Goal: Task Accomplishment & Management: Use online tool/utility

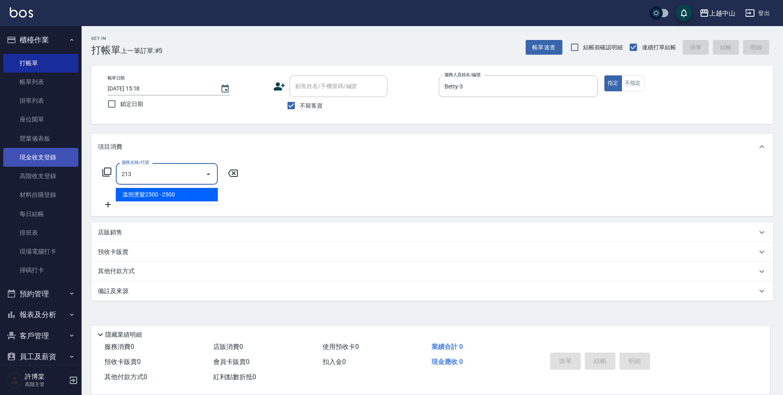
type input "213"
click at [59, 155] on link "現金收支登錄" at bounding box center [40, 157] width 75 height 19
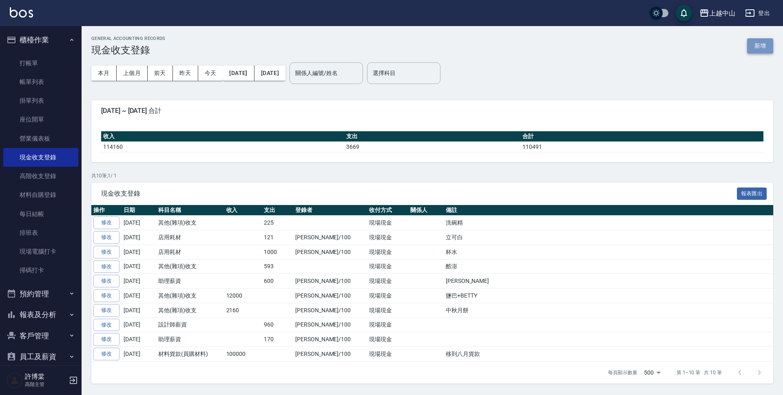
click at [757, 48] on button "新增" at bounding box center [760, 45] width 26 height 15
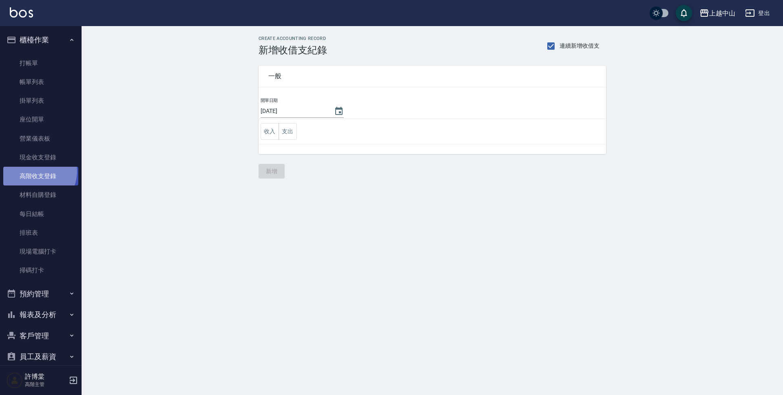
click at [35, 171] on link "高階收支登錄" at bounding box center [40, 176] width 75 height 19
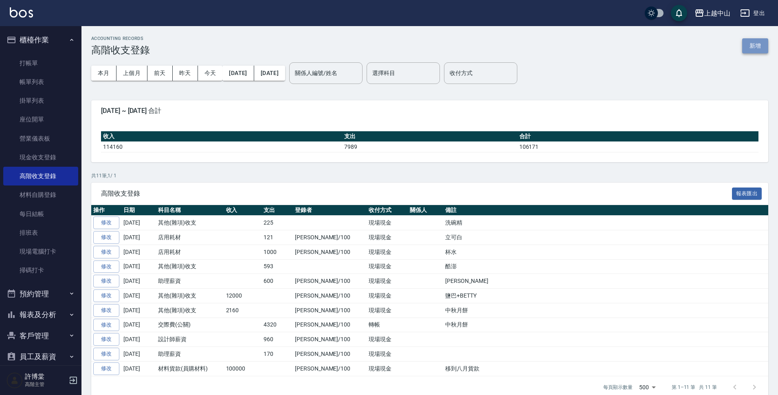
click at [760, 51] on button "新增" at bounding box center [756, 45] width 26 height 15
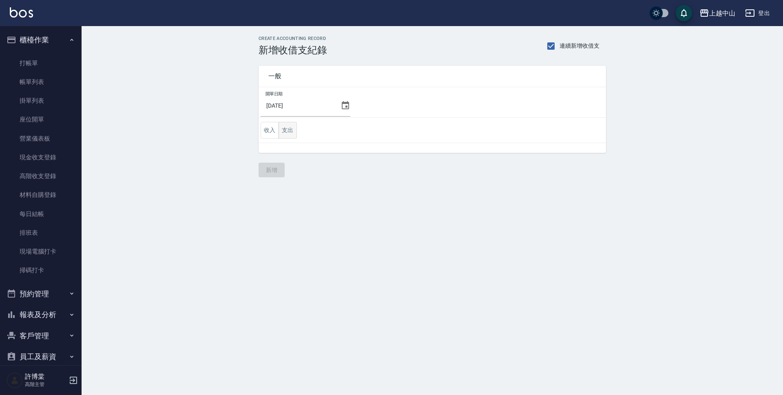
click at [283, 128] on button "支出" at bounding box center [287, 130] width 18 height 17
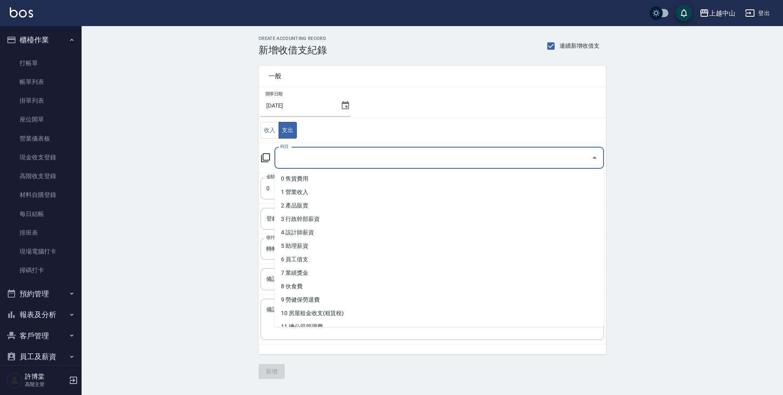
click at [311, 164] on input "科目" at bounding box center [433, 158] width 310 height 14
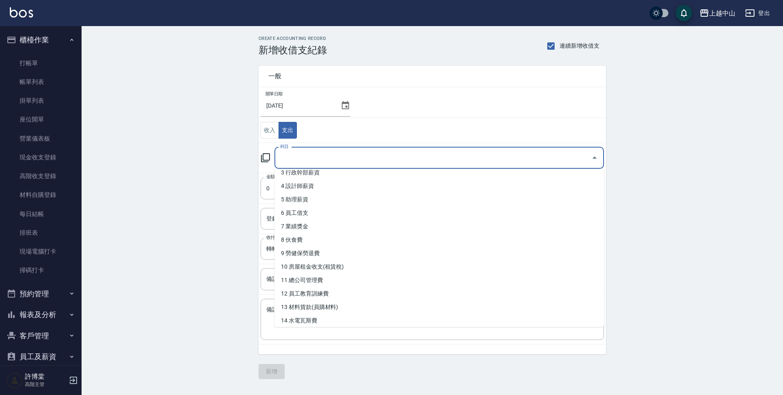
scroll to position [56, 0]
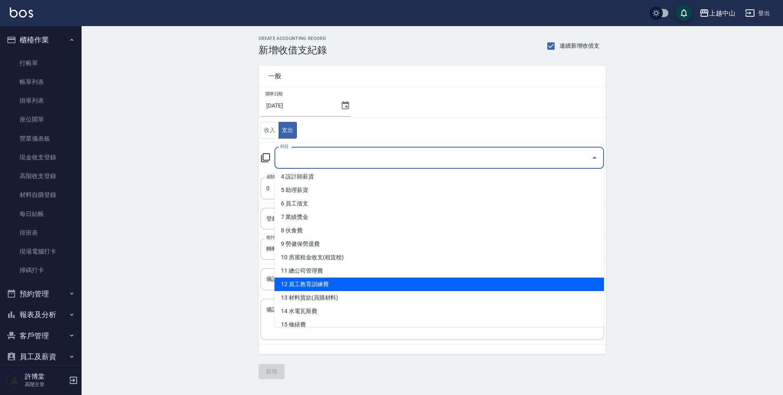
click at [400, 286] on li "12 員工教育訓練費" at bounding box center [438, 284] width 329 height 13
type input "12 員工教育訓練費"
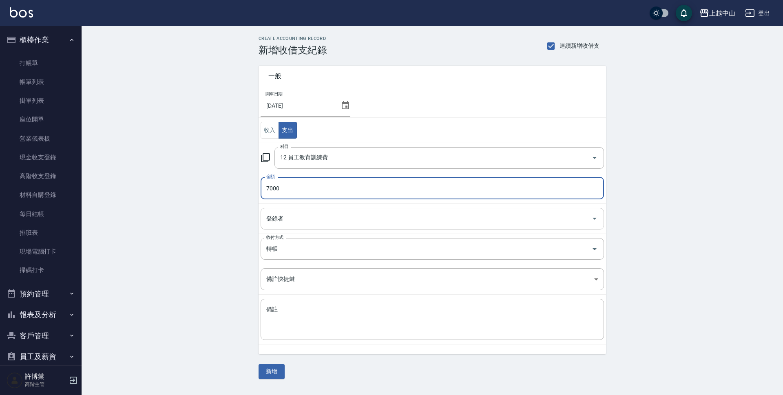
type input "7000"
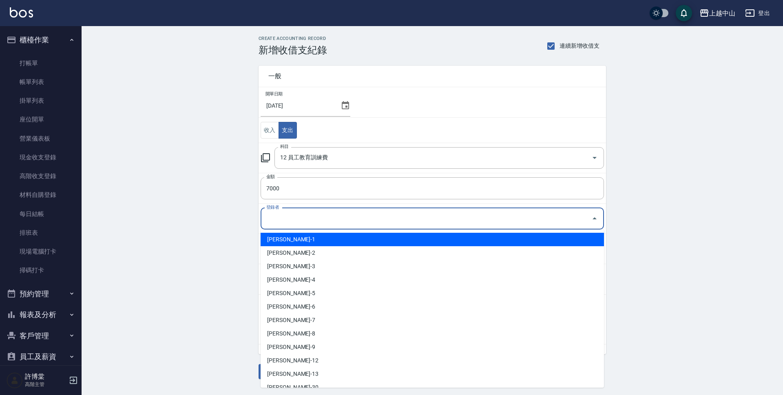
click at [289, 225] on input "登錄者" at bounding box center [426, 219] width 324 height 14
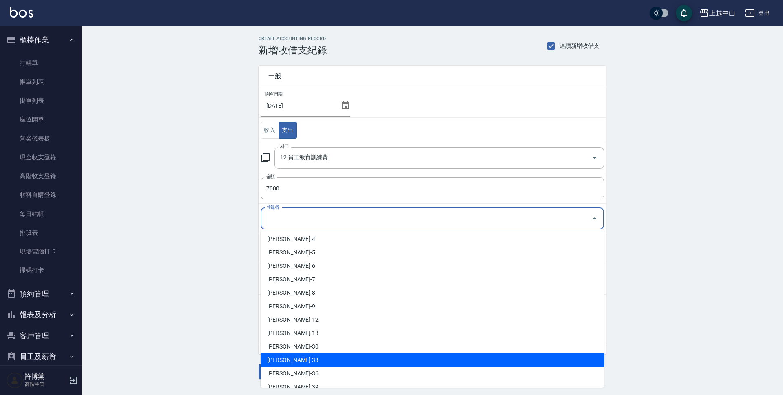
scroll to position [82, 0]
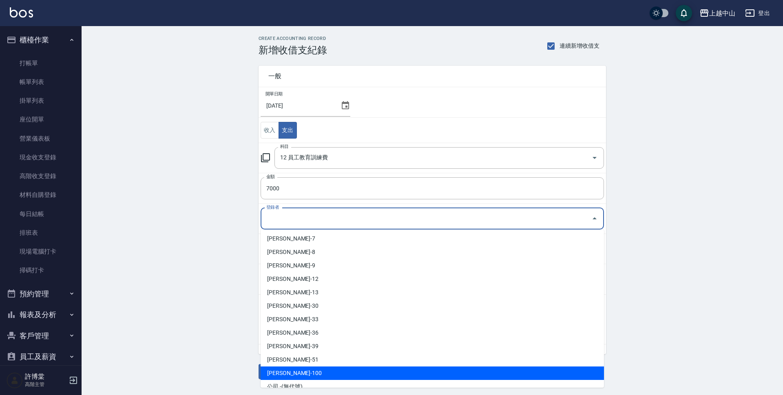
click at [296, 371] on li "[PERSON_NAME]-100" at bounding box center [431, 372] width 343 height 13
type input "[PERSON_NAME]-100"
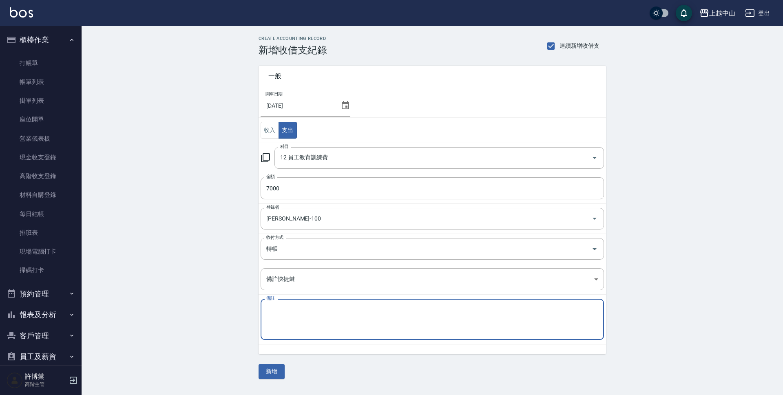
click at [302, 320] on textarea "備註" at bounding box center [432, 320] width 332 height 28
type textarea "FIOLE課程"
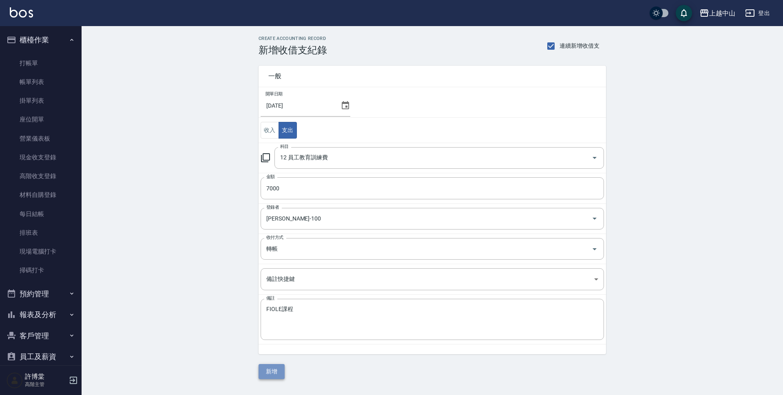
click at [270, 367] on button "新增" at bounding box center [271, 371] width 26 height 15
